Goal: Task Accomplishment & Management: Manage account settings

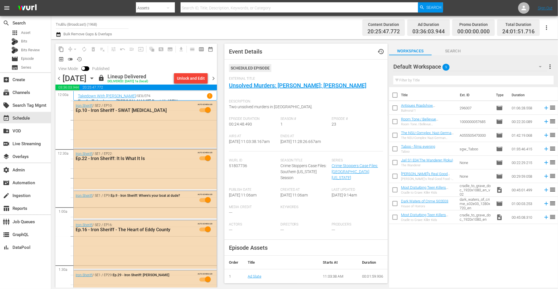
scroll to position [61, 0]
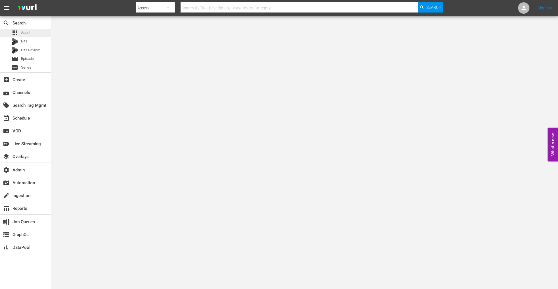
click at [31, 35] on div "apps Asset" at bounding box center [25, 33] width 51 height 8
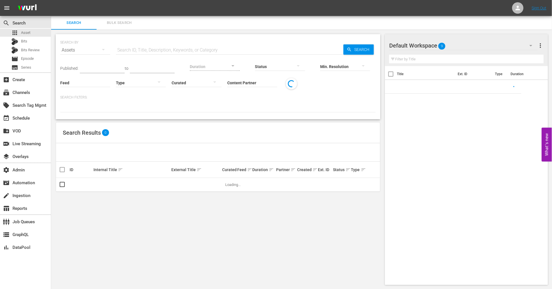
click at [153, 50] on input "text" at bounding box center [230, 50] width 228 height 14
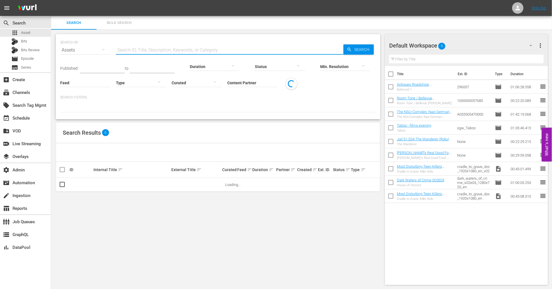
paste input "The_RS_Show_222"
type input "The_RS_Show_222"
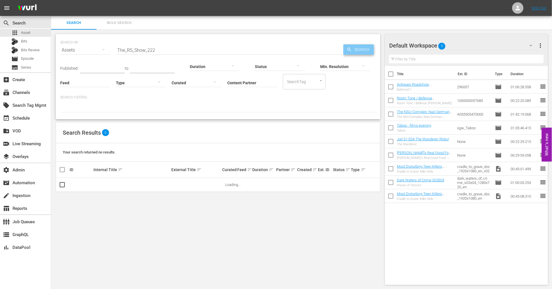
click at [359, 48] on span "Search" at bounding box center [363, 49] width 22 height 10
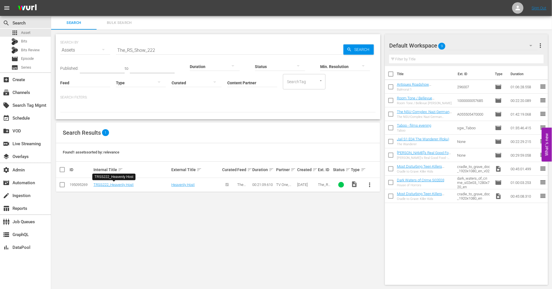
click at [99, 199] on div "SEARCH BY Search By Assets Search ID, Title, Description, Keywords, or Category…" at bounding box center [218, 160] width 334 height 260
click at [111, 183] on link "TRSS222_Heavenly Host" at bounding box center [114, 184] width 40 height 4
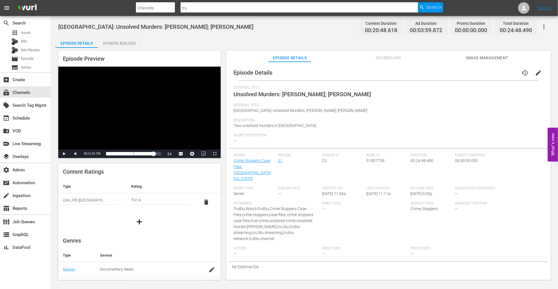
click at [387, 219] on div "Roku Tags: ---" at bounding box center [366, 223] width 88 height 45
click at [379, 101] on div "External Title Unsolved Murders: [PERSON_NAME]; [PERSON_NAME]" at bounding box center [389, 94] width 310 height 18
click at [382, 105] on span "Internal Title" at bounding box center [387, 105] width 307 height 5
click at [141, 45] on div "Episode Details Episode Builder Episode Preview Video Player is loading. Play V…" at bounding box center [304, 160] width 498 height 248
click at [167, 39] on div "Episode Details Episode Builder Episode Preview Video Player is loading. Play V…" at bounding box center [304, 160] width 498 height 248
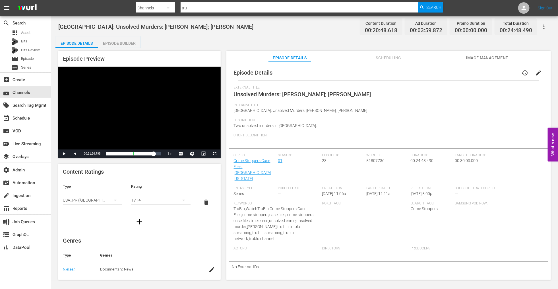
click at [423, 58] on div "Episode Details Scheduling Image Management" at bounding box center [388, 56] width 296 height 11
click at [268, 189] on div "Entry Type: Series" at bounding box center [256, 193] width 44 height 15
click at [292, 246] on span "Actors" at bounding box center [277, 248] width 86 height 5
click at [26, 117] on div "event_available Schedule" at bounding box center [16, 117] width 32 height 5
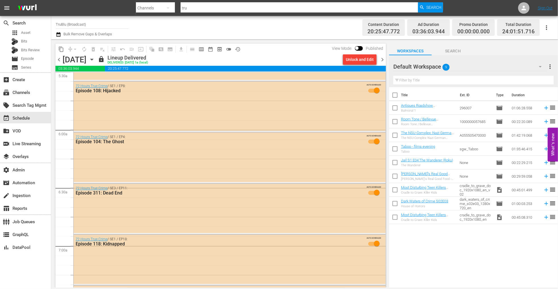
scroll to position [644, 0]
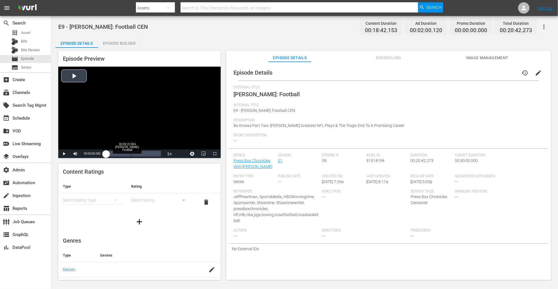
click at [131, 153] on div "Loaded : 4.90% 00:09:22.904 Bo Jackson: Football 00:00:00.000" at bounding box center [133, 154] width 55 height 6
click at [64, 154] on span "Video Player" at bounding box center [64, 154] width 0 height 0
click at [397, 58] on span "Scheduling" at bounding box center [388, 57] width 43 height 7
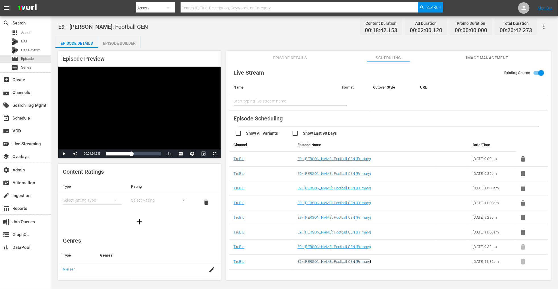
click at [321, 262] on link "E9 - Bo Jackson: Football CEN (Primary)" at bounding box center [334, 261] width 74 height 4
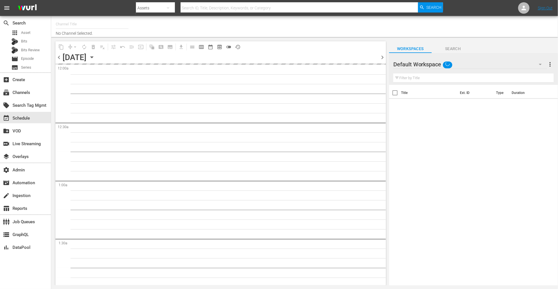
type input "TruBlu (Broadcast) (1968)"
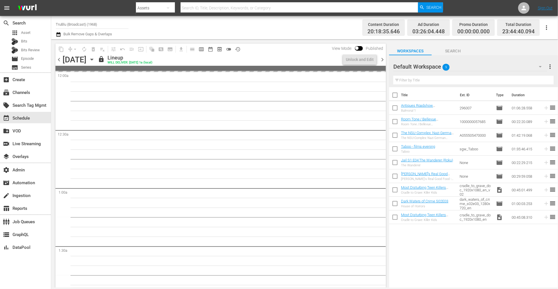
click at [95, 57] on icon "button" at bounding box center [92, 59] width 6 height 6
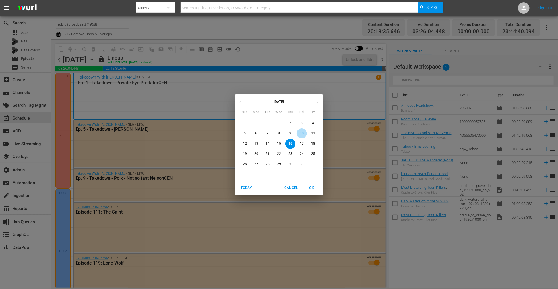
click at [302, 132] on p "10" at bounding box center [302, 133] width 4 height 5
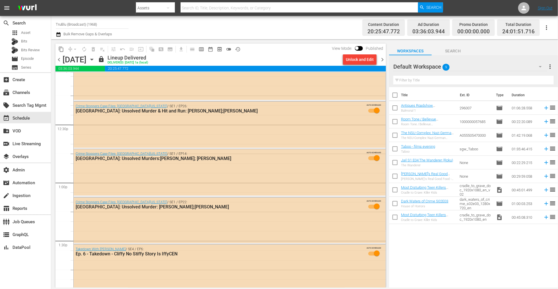
scroll to position [1291, 0]
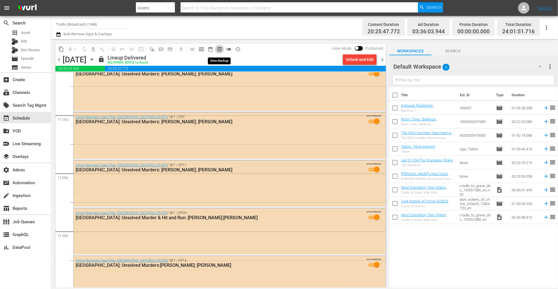
click at [219, 47] on span "preview_outlined" at bounding box center [220, 49] width 6 height 6
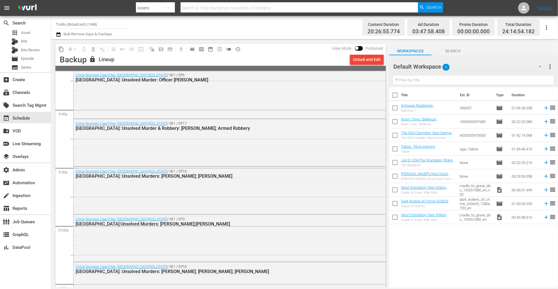
scroll to position [993, 0]
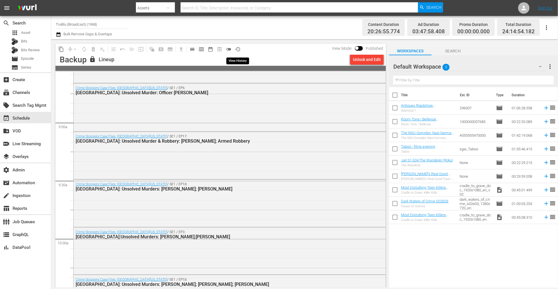
click at [238, 48] on span "history_outlined" at bounding box center [238, 49] width 6 height 6
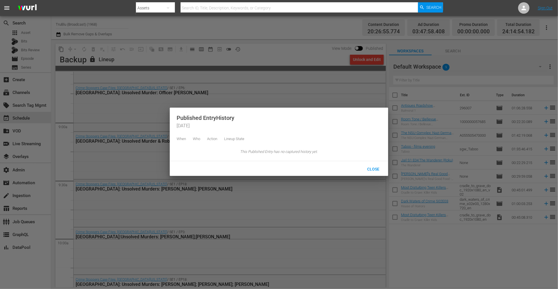
click at [238, 48] on div at bounding box center [279, 144] width 558 height 289
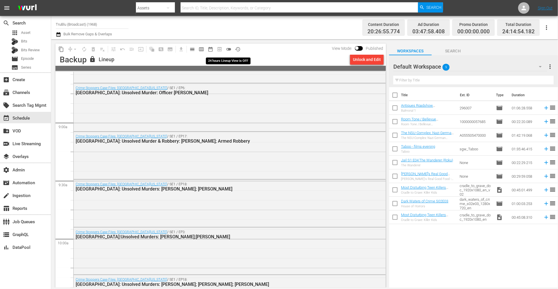
click at [230, 49] on span "toggle_off" at bounding box center [229, 49] width 6 height 6
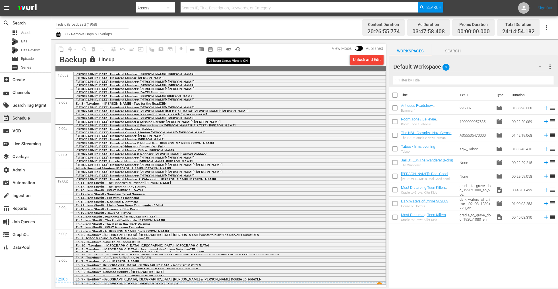
scroll to position [0, 0]
click at [230, 49] on span "toggle_on" at bounding box center [229, 49] width 6 height 6
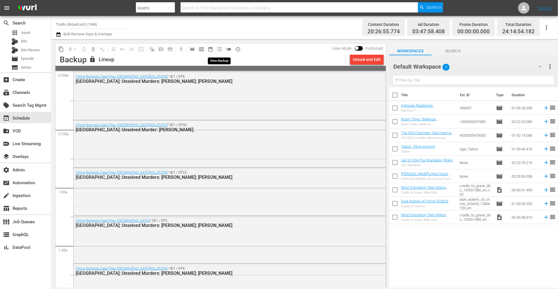
click at [219, 48] on span "preview_outlined" at bounding box center [219, 49] width 9 height 9
click at [192, 49] on span "calendar_view_day_outlined" at bounding box center [192, 49] width 6 height 6
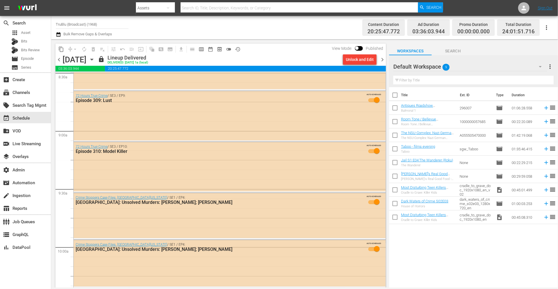
scroll to position [982, 0]
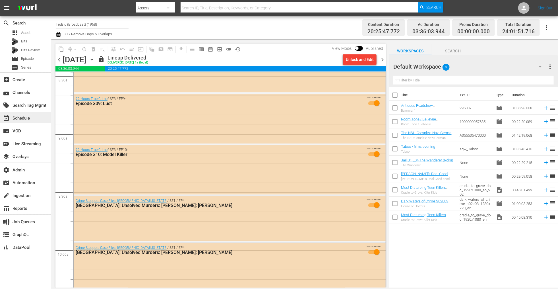
click at [26, 120] on div "event_available Schedule" at bounding box center [16, 117] width 32 height 5
click at [33, 93] on div "subscriptions Channels" at bounding box center [25, 91] width 51 height 11
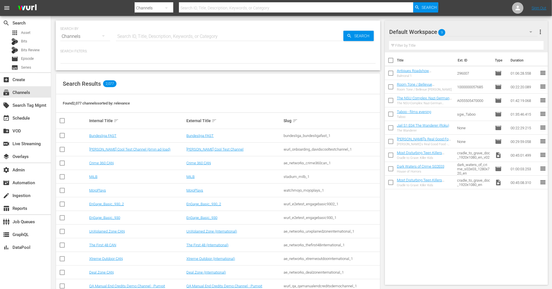
click at [132, 30] on input "text" at bounding box center [230, 37] width 228 height 14
type input "trublu"
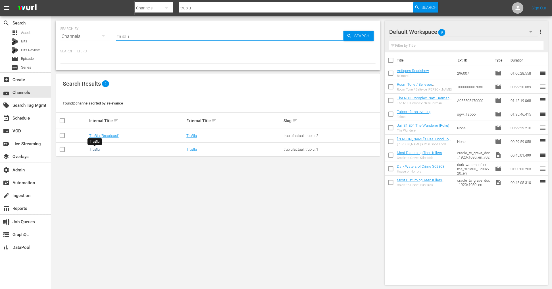
type input "trublu"
click at [95, 148] on link "TruBlu" at bounding box center [94, 149] width 11 height 4
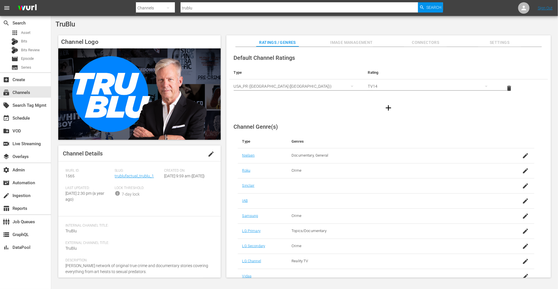
click at [139, 179] on div "Slug: trublufactual_trublu_1" at bounding box center [139, 176] width 49 height 17
click at [132, 176] on link "trublufactual_trublu_1" at bounding box center [134, 175] width 39 height 5
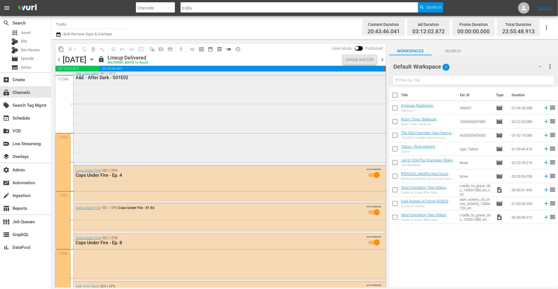
scroll to position [213, 0]
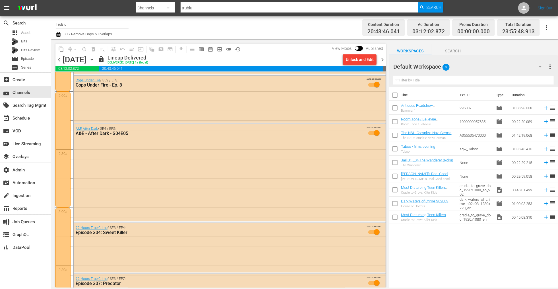
click at [262, 31] on div "Channel Title TruBlu Bulk Remove Gaps & Overlaps" at bounding box center [191, 27] width 271 height 20
click at [287, 42] on div "content_copy compress arrow_drop_down autorenew_outlined delete_forever_outline…" at bounding box center [219, 163] width 336 height 248
click at [261, 32] on div "Channel Title TruBlu Bulk Remove Gaps & Overlaps" at bounding box center [191, 27] width 271 height 20
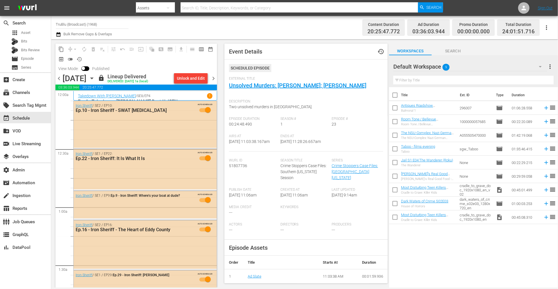
scroll to position [61, 0]
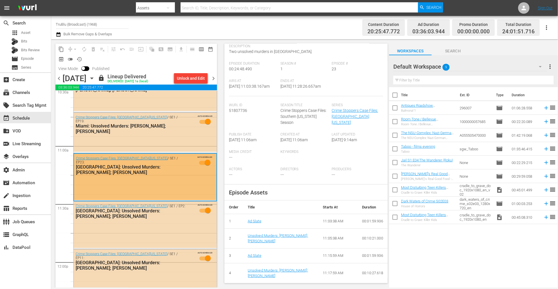
click at [347, 161] on div "Media Credit --- Keywords" at bounding box center [306, 158] width 154 height 17
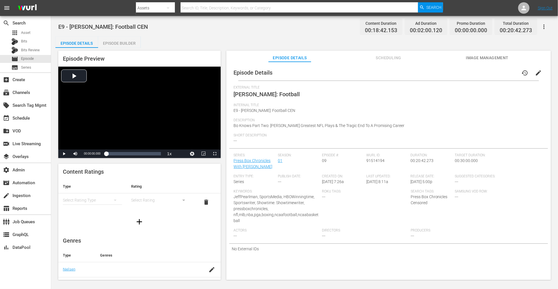
click at [252, 183] on div "Entry Type: Series" at bounding box center [256, 181] width 44 height 15
click at [393, 57] on span "Scheduling" at bounding box center [388, 57] width 43 height 7
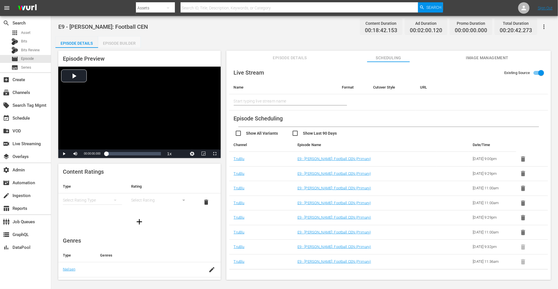
click at [131, 42] on div "Episode Builder" at bounding box center [119, 43] width 43 height 14
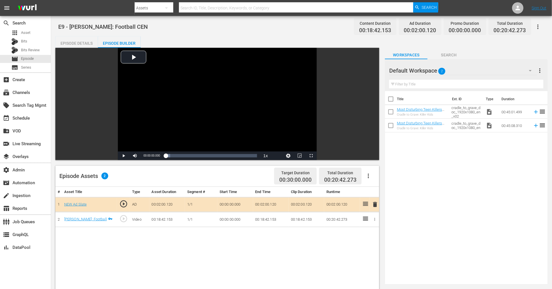
click at [78, 44] on div "Episode Details" at bounding box center [76, 43] width 43 height 14
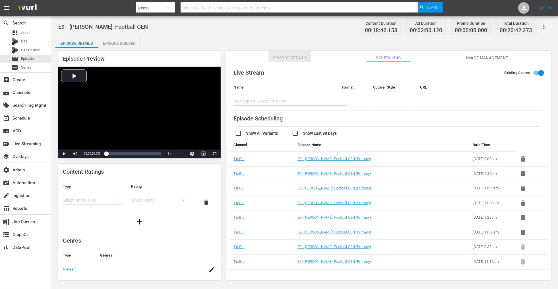
click at [294, 60] on span "Episode Details" at bounding box center [289, 57] width 43 height 7
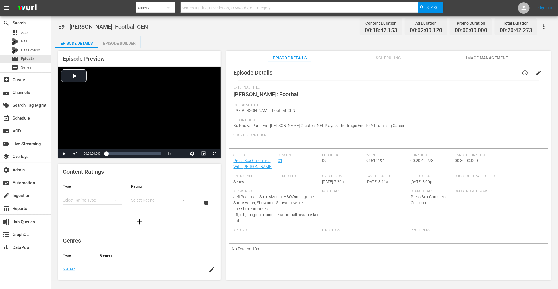
click at [333, 189] on span "Roku Tags:" at bounding box center [365, 191] width 86 height 5
click at [388, 55] on span "Scheduling" at bounding box center [388, 57] width 43 height 7
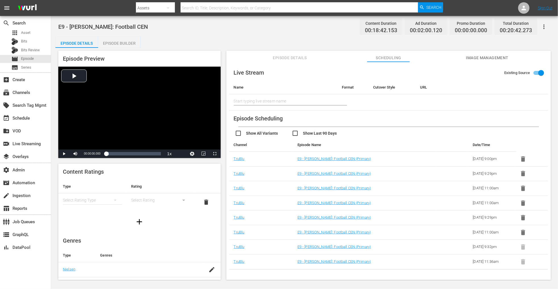
click at [260, 259] on td "TruBlu" at bounding box center [261, 261] width 64 height 15
click at [277, 269] on td "TruBlu" at bounding box center [261, 261] width 64 height 15
click at [269, 262] on td "TruBlu" at bounding box center [261, 261] width 64 height 15
click at [266, 264] on td "TruBlu" at bounding box center [261, 261] width 64 height 15
click at [231, 266] on td "TruBlu" at bounding box center [261, 261] width 64 height 15
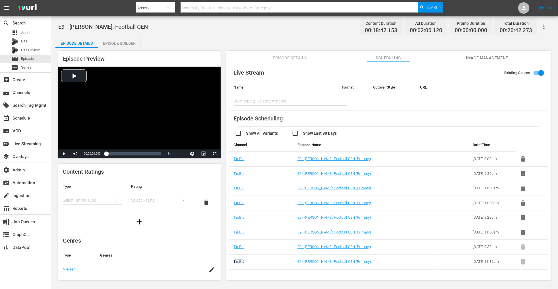
click at [238, 261] on link "TruBlu" at bounding box center [239, 261] width 11 height 4
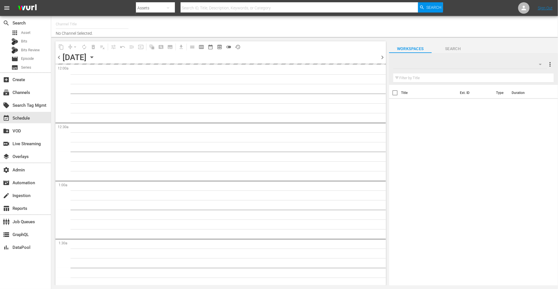
type input "TruBlu (Broadcast) (1968)"
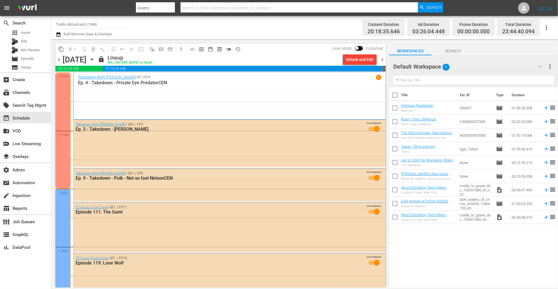
click at [86, 59] on div "Thursday, October 16th" at bounding box center [75, 59] width 24 height 9
click at [93, 60] on icon "button" at bounding box center [91, 59] width 3 height 1
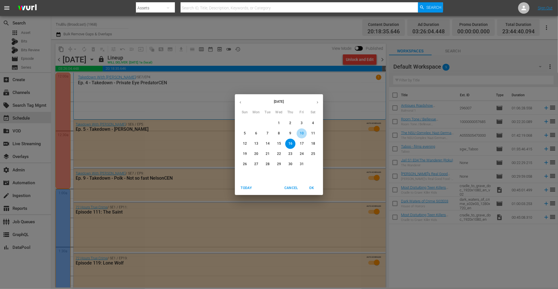
click at [304, 134] on span "10" at bounding box center [301, 133] width 10 height 5
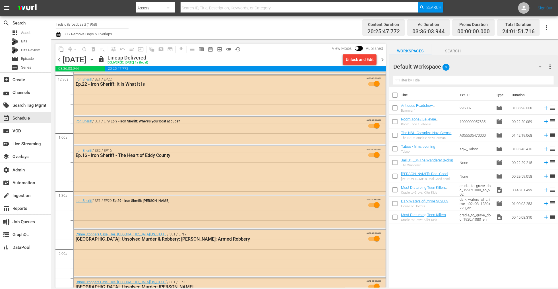
scroll to position [41, 0]
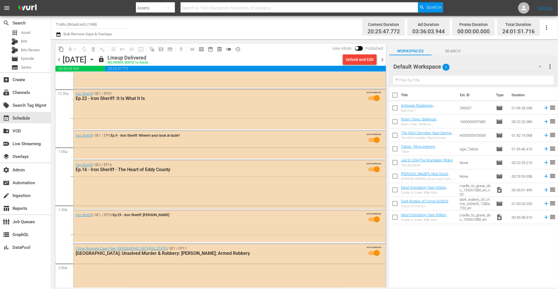
click at [297, 39] on div "content_copy compress arrow_drop_down autorenew_outlined delete_forever_outline…" at bounding box center [219, 163] width 336 height 248
